Goal: Information Seeking & Learning: Learn about a topic

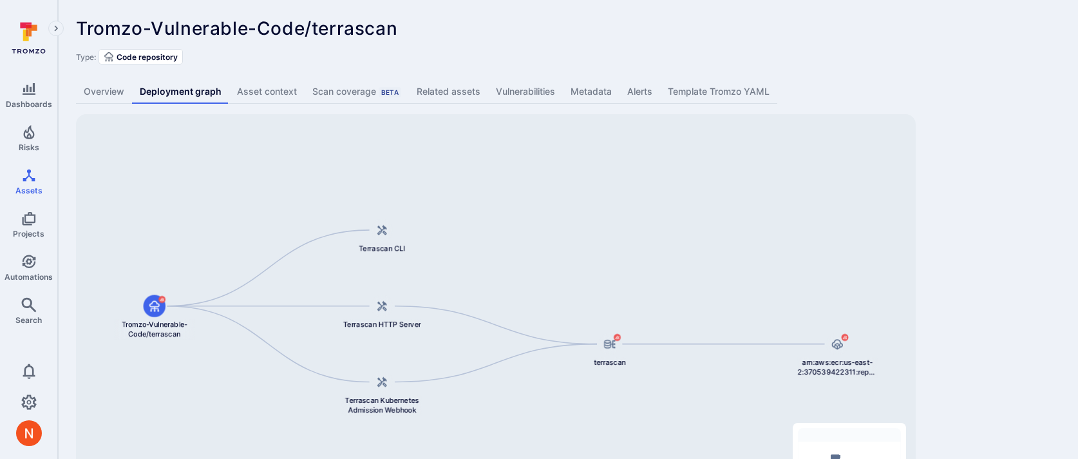
click at [956, 300] on div "Tromzo-Vulnerable-Code/terrascan ... Show more Type: Code repository Overview D…" at bounding box center [568, 269] width 1020 height 538
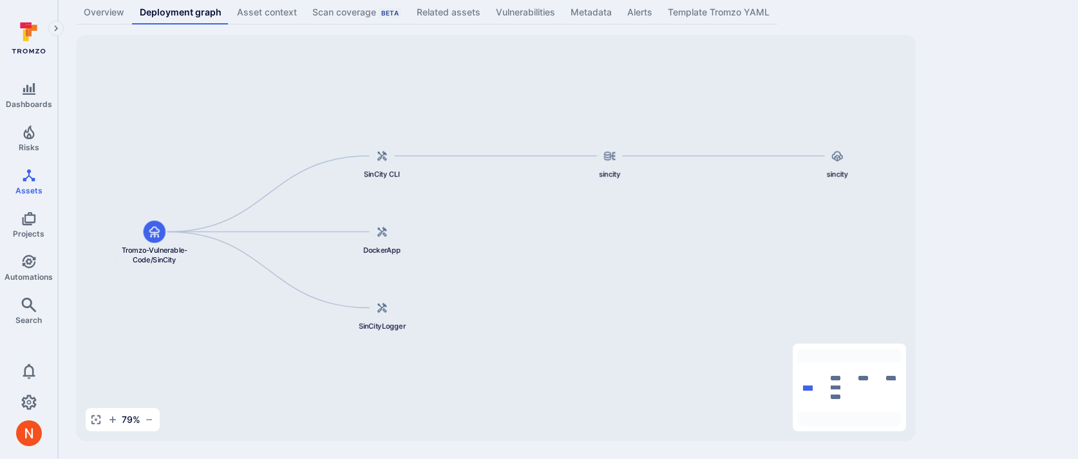
scroll to position [74, 0]
